Goal: Book appointment/travel/reservation

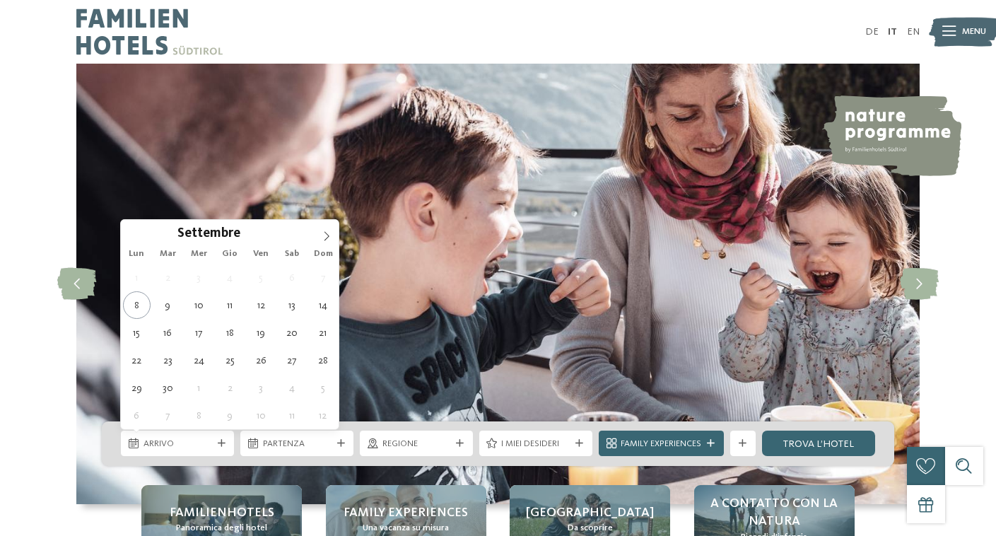
type div "[DATE]"
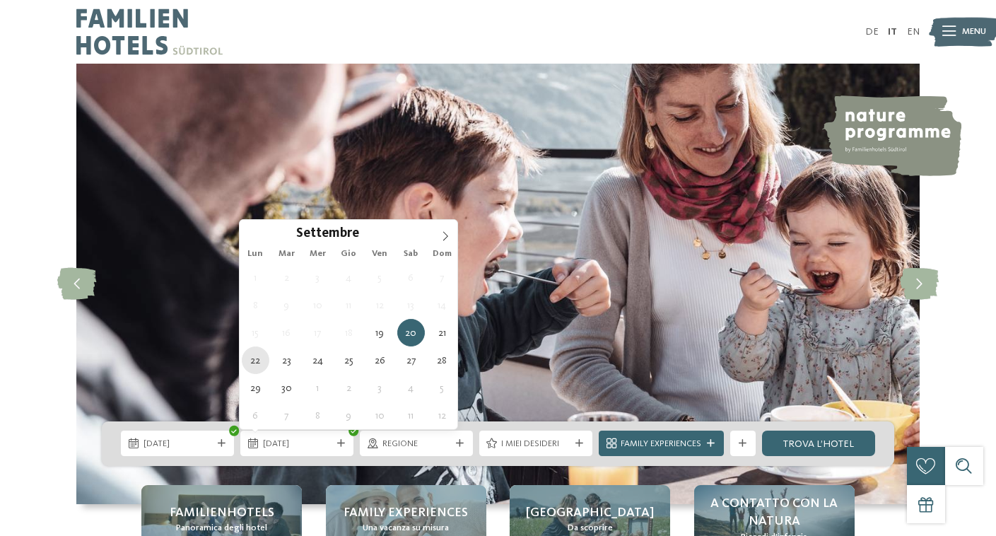
type div "[DATE]"
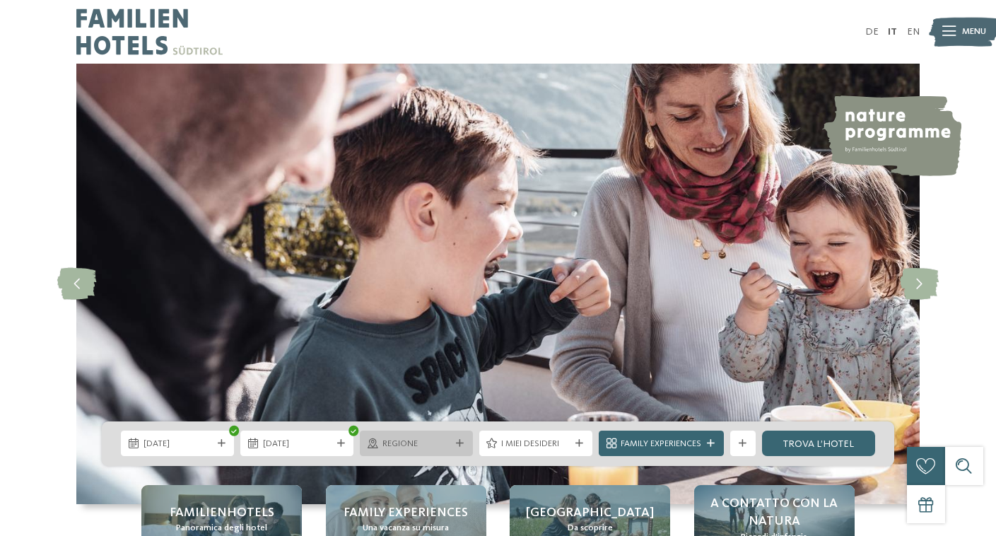
click at [459, 445] on icon at bounding box center [460, 444] width 8 height 8
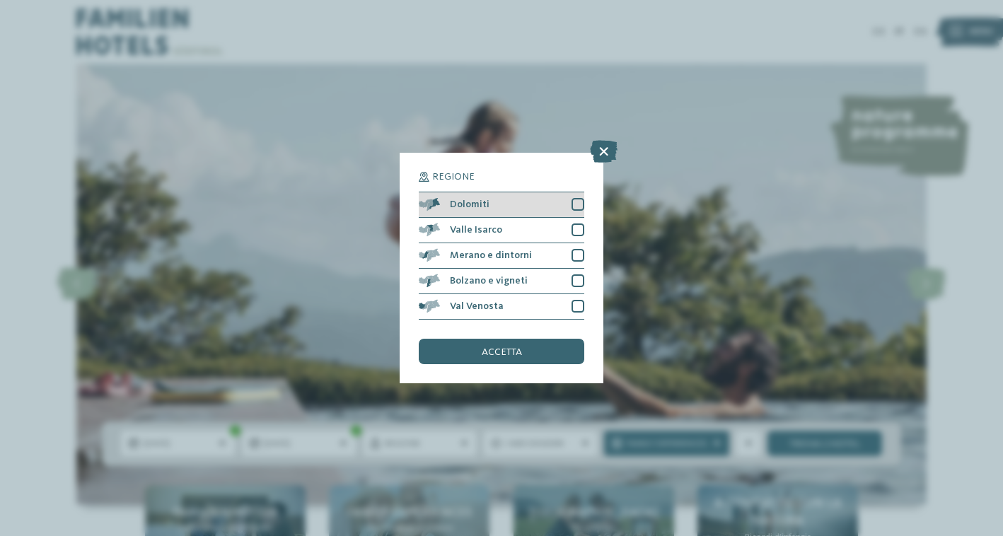
click at [580, 198] on div at bounding box center [577, 204] width 13 height 13
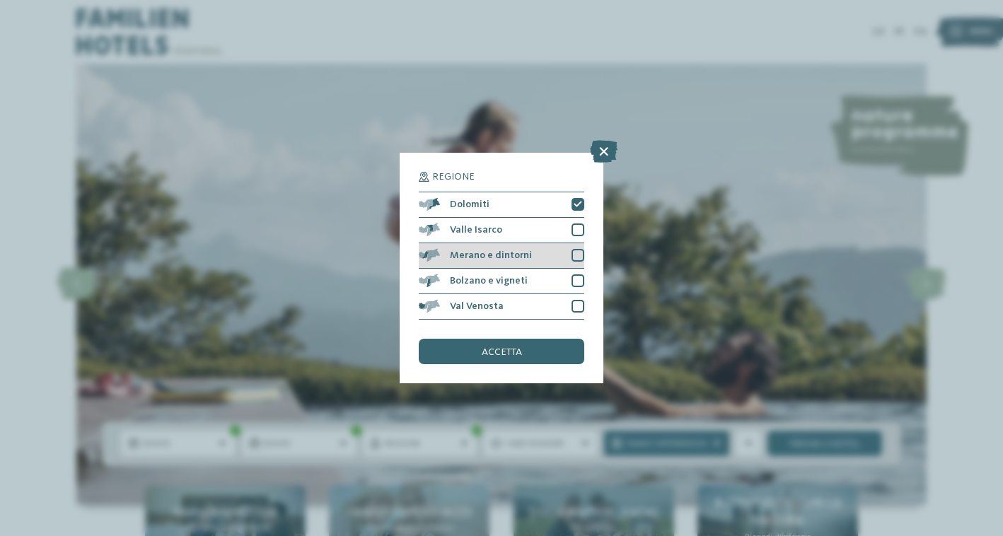
click at [581, 249] on div at bounding box center [577, 255] width 13 height 13
click at [578, 274] on div at bounding box center [577, 280] width 13 height 13
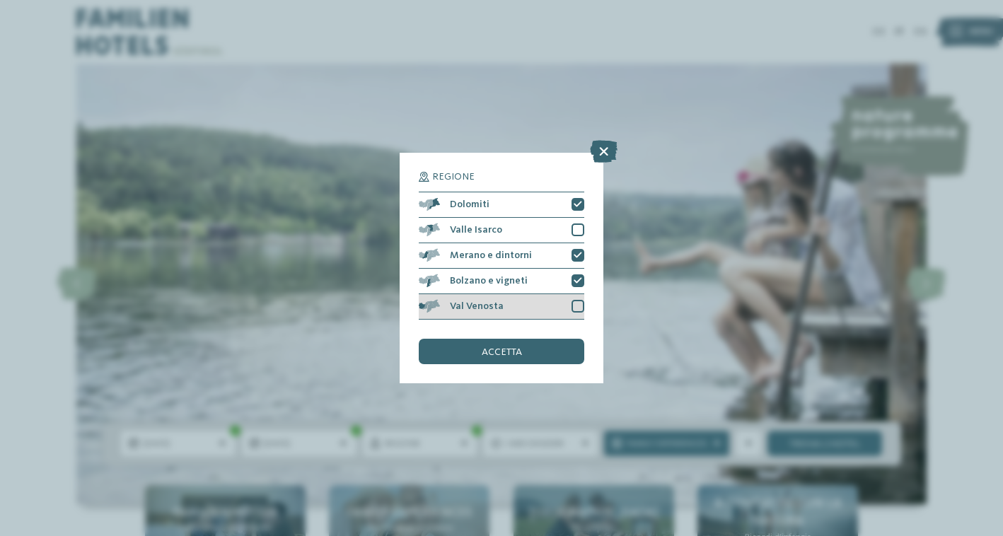
click at [581, 300] on div at bounding box center [577, 306] width 13 height 13
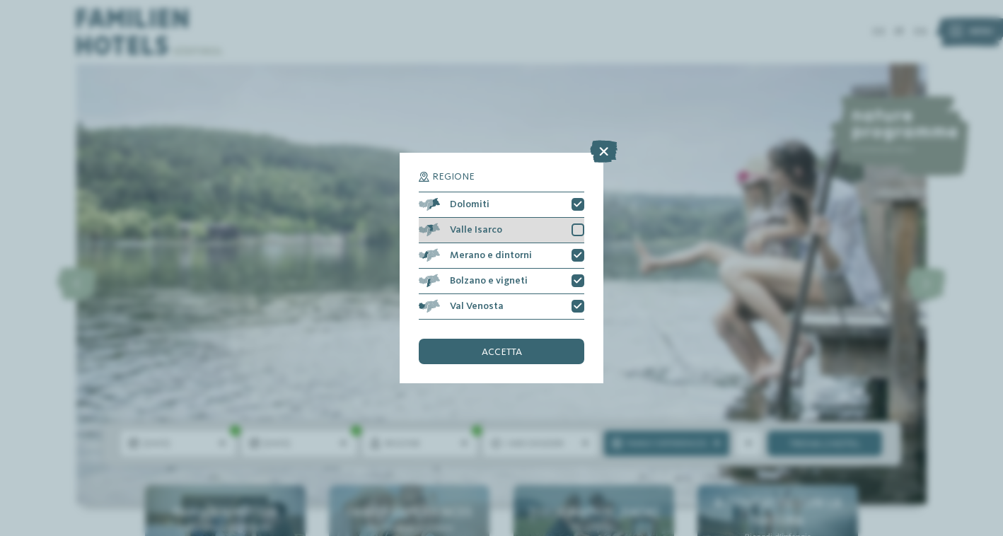
click at [574, 223] on div at bounding box center [577, 229] width 13 height 13
click at [535, 339] on div "accetta" at bounding box center [501, 351] width 165 height 25
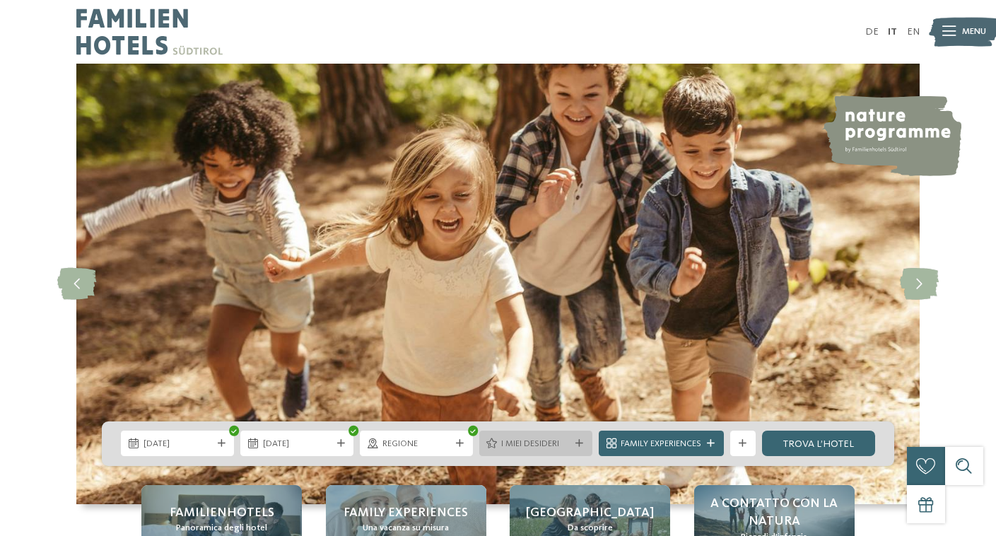
click at [537, 436] on div "I miei desideri" at bounding box center [535, 443] width 113 height 25
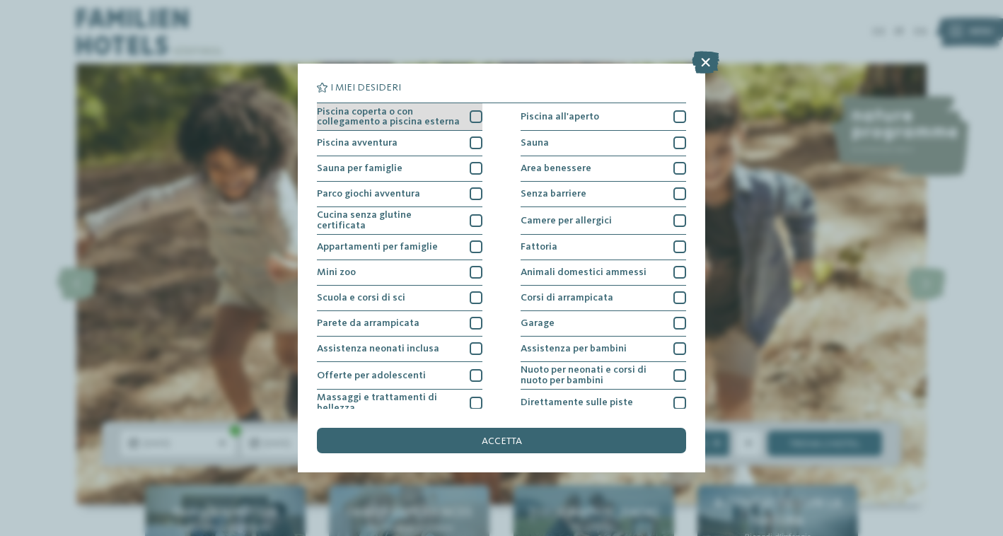
click at [475, 115] on div at bounding box center [476, 116] width 13 height 13
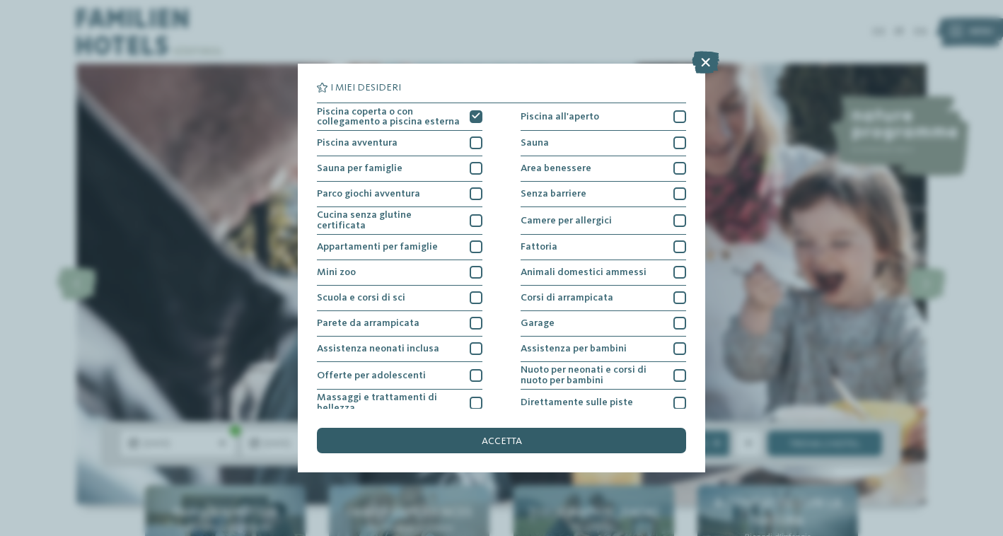
click at [489, 436] on span "accetta" at bounding box center [502, 441] width 40 height 10
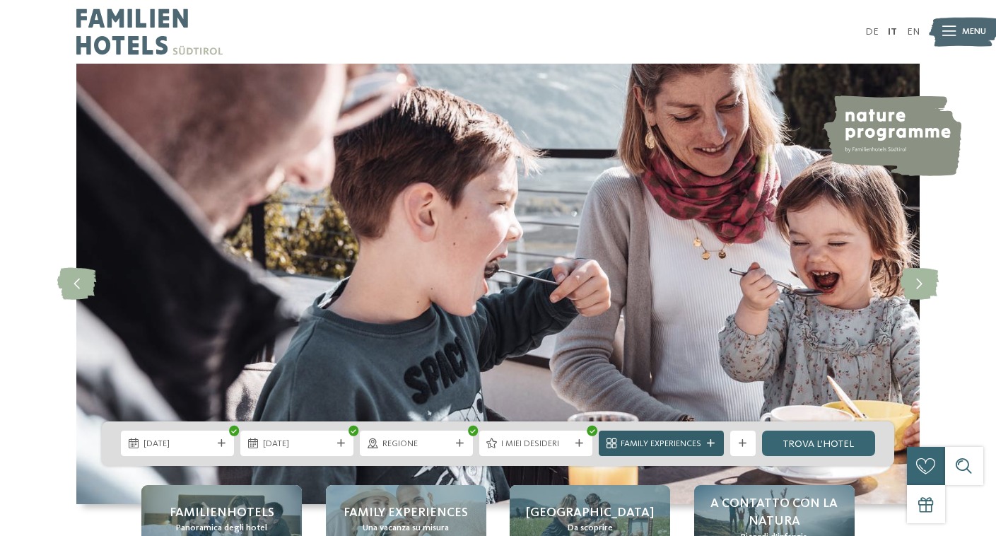
click at [709, 446] on icon at bounding box center [711, 444] width 8 height 8
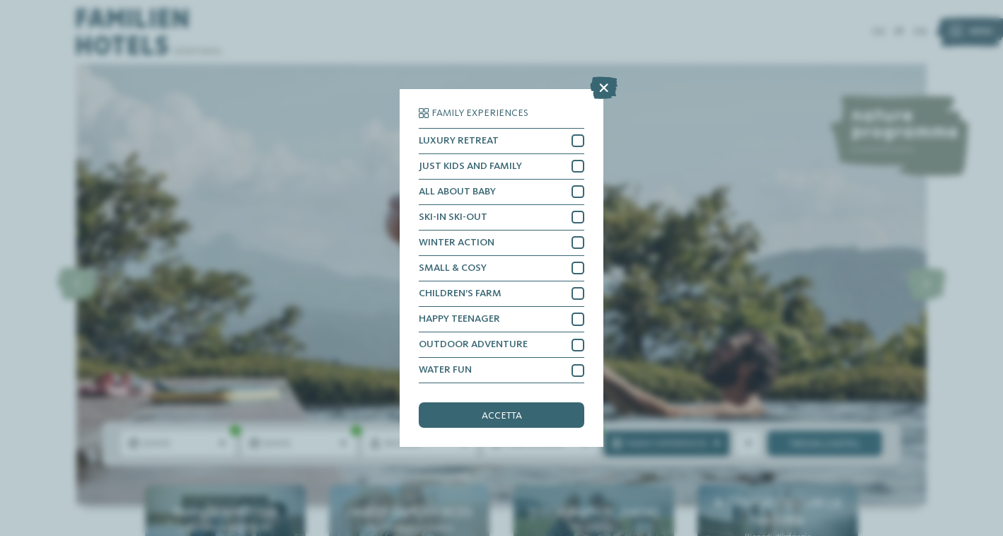
click at [709, 446] on div "Family Experiences" at bounding box center [666, 443] width 87 height 13
click at [539, 402] on div "accetta" at bounding box center [501, 414] width 165 height 25
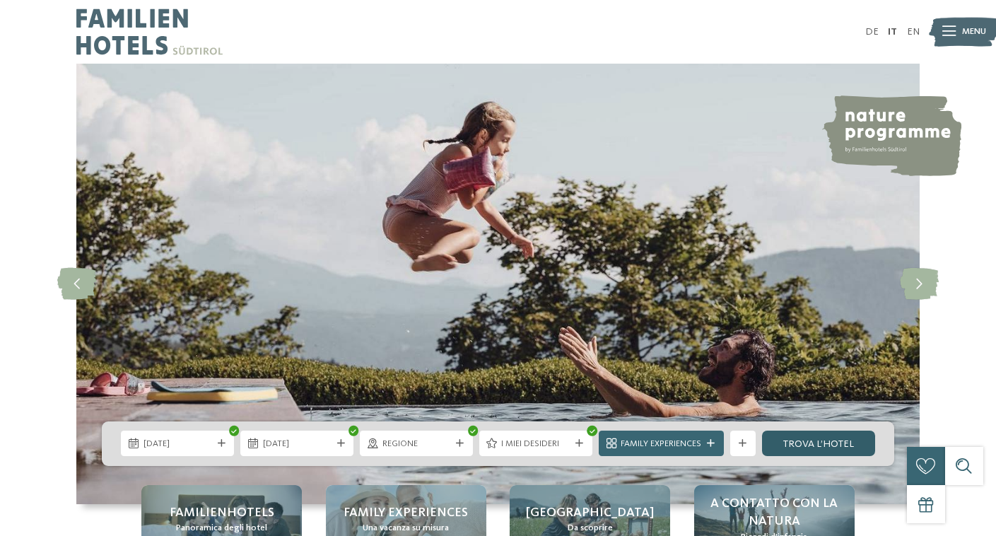
click at [850, 448] on link "trova l’hotel" at bounding box center [818, 443] width 113 height 25
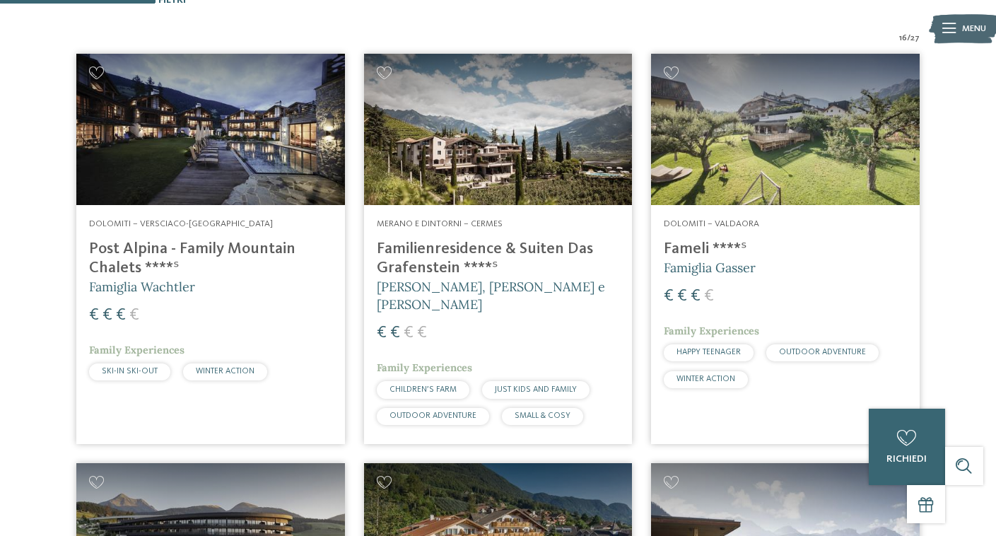
scroll to position [512, 0]
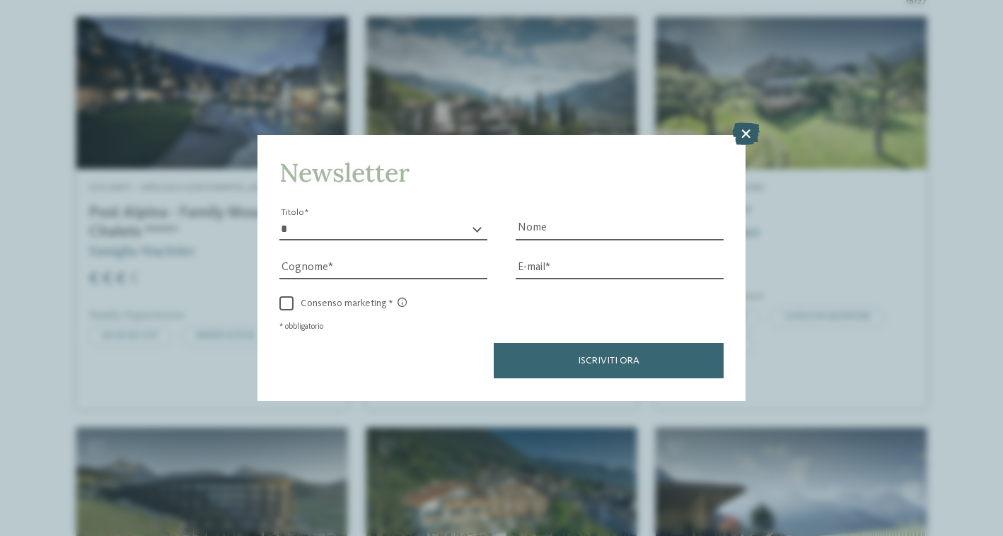
click at [736, 123] on icon at bounding box center [746, 134] width 28 height 23
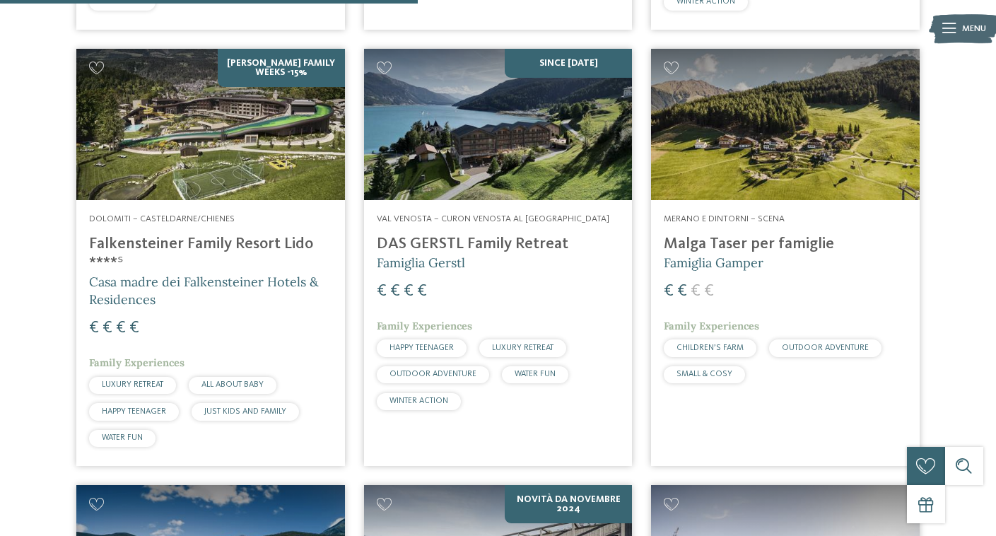
scroll to position [1293, 0]
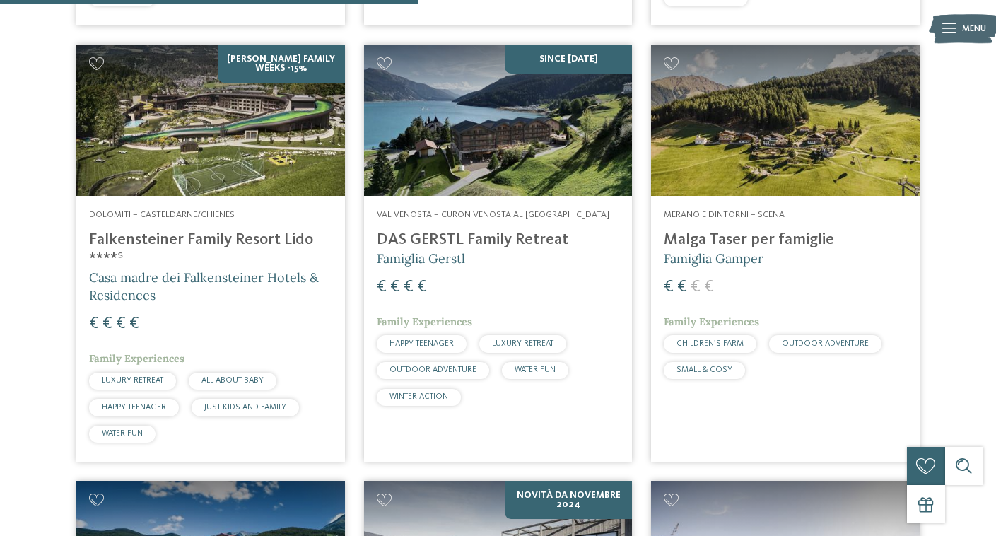
click at [174, 136] on img at bounding box center [210, 120] width 269 height 151
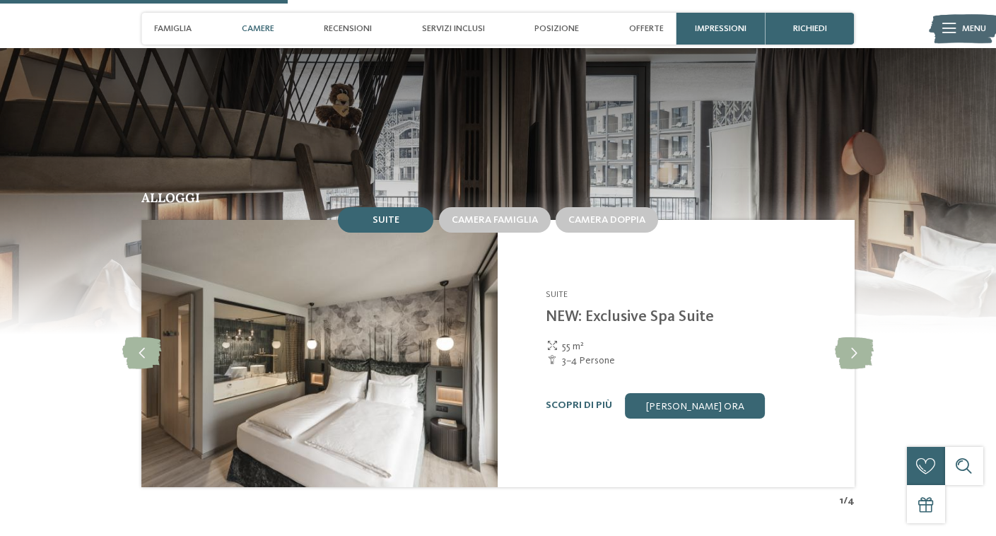
scroll to position [1272, 0]
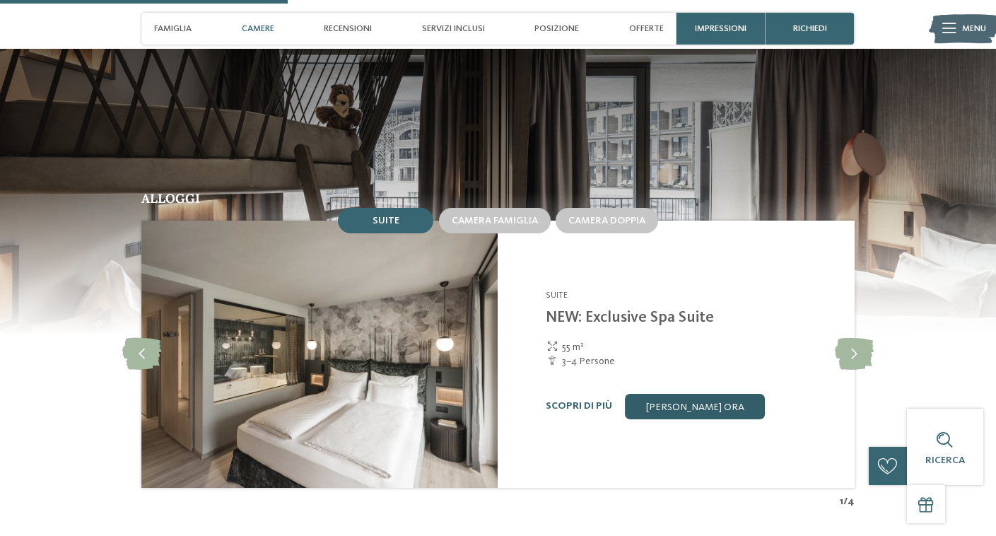
click at [680, 412] on link "[PERSON_NAME] ora" at bounding box center [695, 406] width 140 height 25
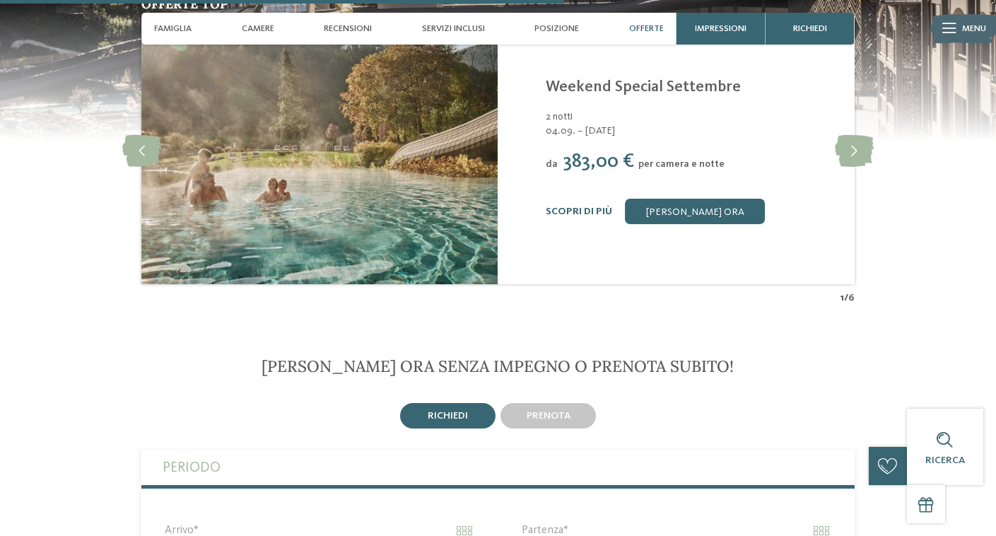
scroll to position [2622, 0]
